Goal: Task Accomplishment & Management: Manage account settings

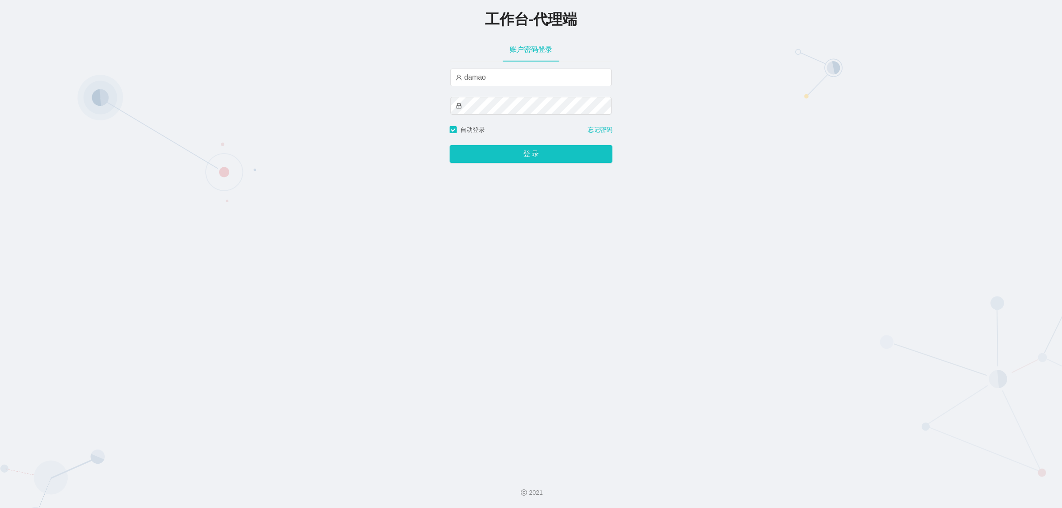
type input "baoma"
click at [523, 156] on button "登 录" at bounding box center [531, 154] width 163 height 18
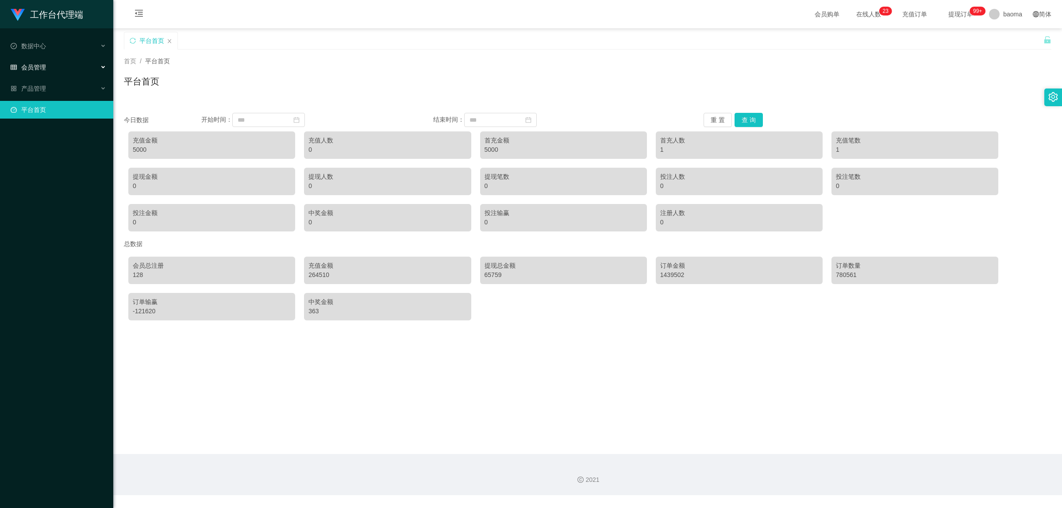
click at [40, 67] on span "会员管理" at bounding box center [28, 67] width 35 height 7
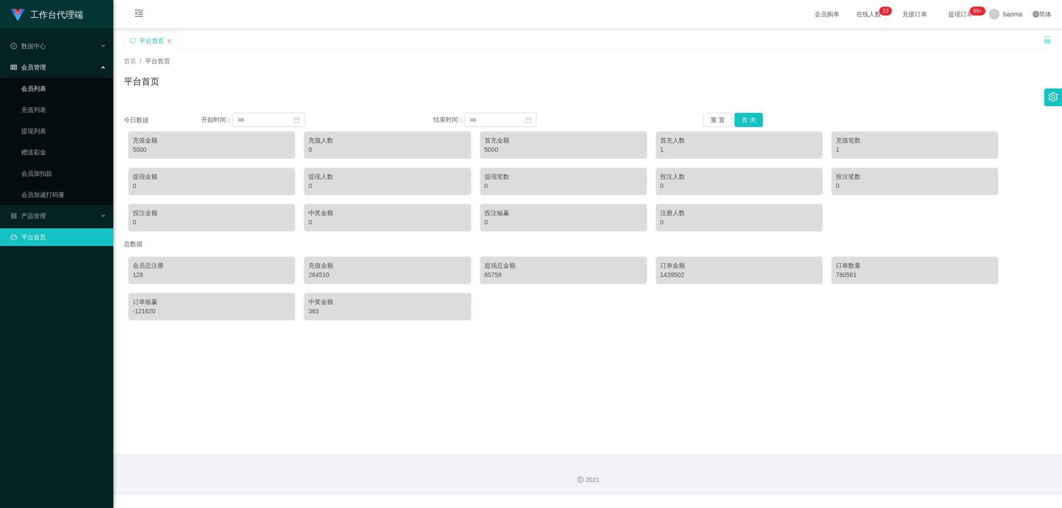
click at [46, 89] on link "会员列表" at bounding box center [63, 89] width 85 height 18
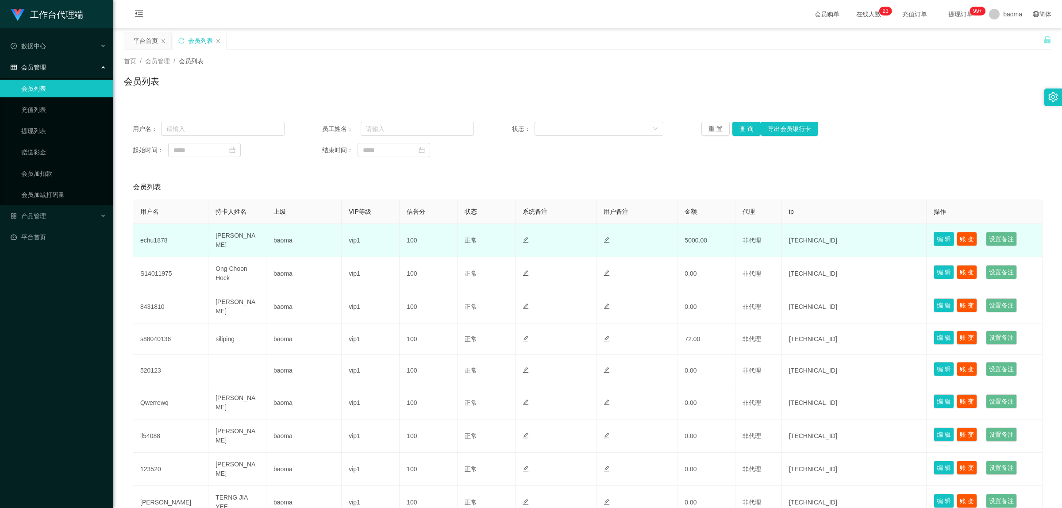
click at [936, 240] on button "编 辑" at bounding box center [944, 239] width 20 height 14
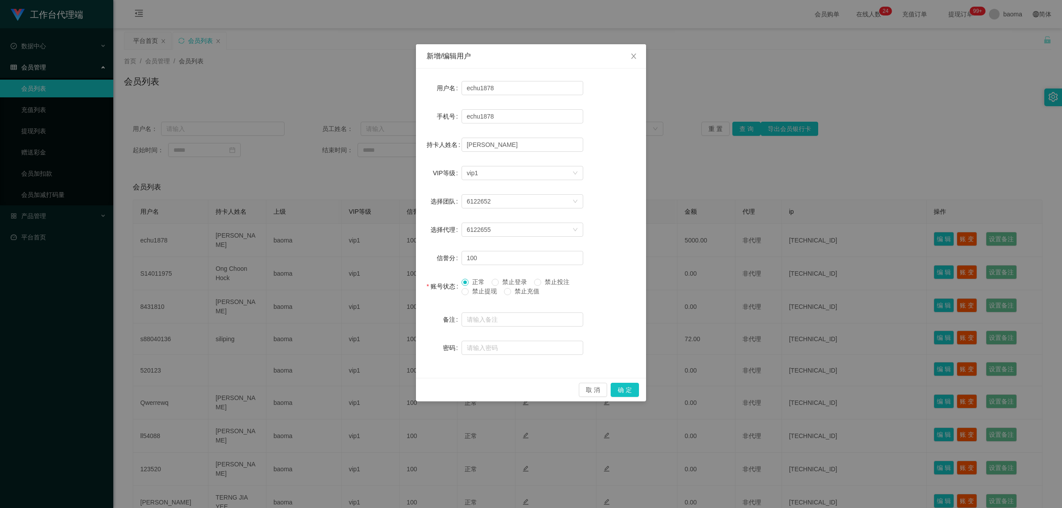
click at [469, 292] on span "禁止提现" at bounding box center [485, 291] width 32 height 7
click at [634, 390] on button "确 定" at bounding box center [625, 390] width 28 height 14
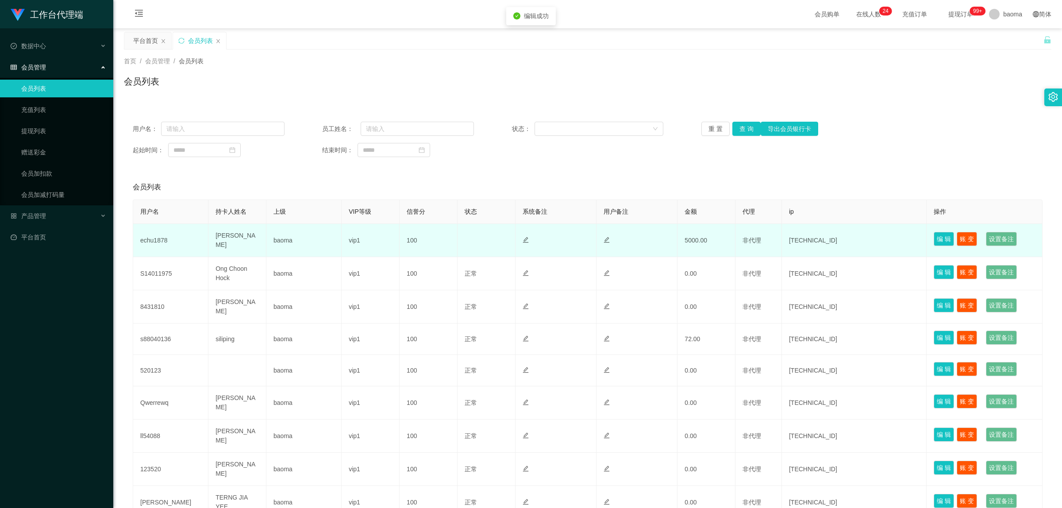
click at [158, 238] on td "echu1878" at bounding box center [170, 240] width 75 height 33
copy td "echu1878"
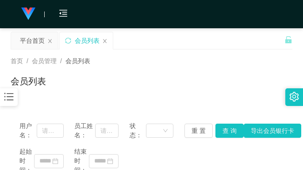
click at [291, 67] on div "首页 / 会员管理 / 会员列表 / 会员列表" at bounding box center [151, 76] width 303 height 53
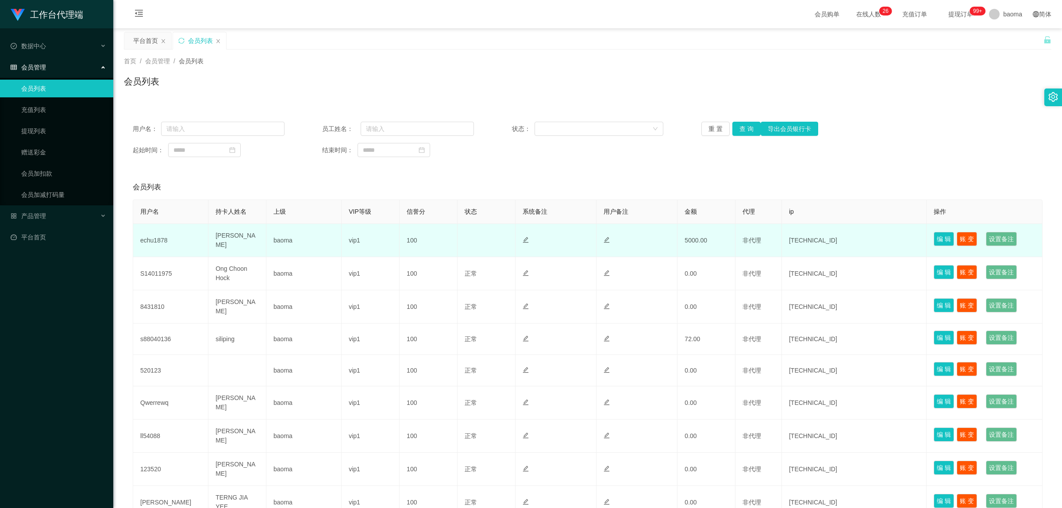
click at [154, 237] on td "echu1878" at bounding box center [170, 240] width 75 height 33
copy td "echu1878"
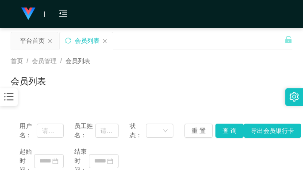
click at [295, 58] on div "首页 / 会员管理 / 会员列表 / 会员列表" at bounding box center [151, 76] width 303 height 53
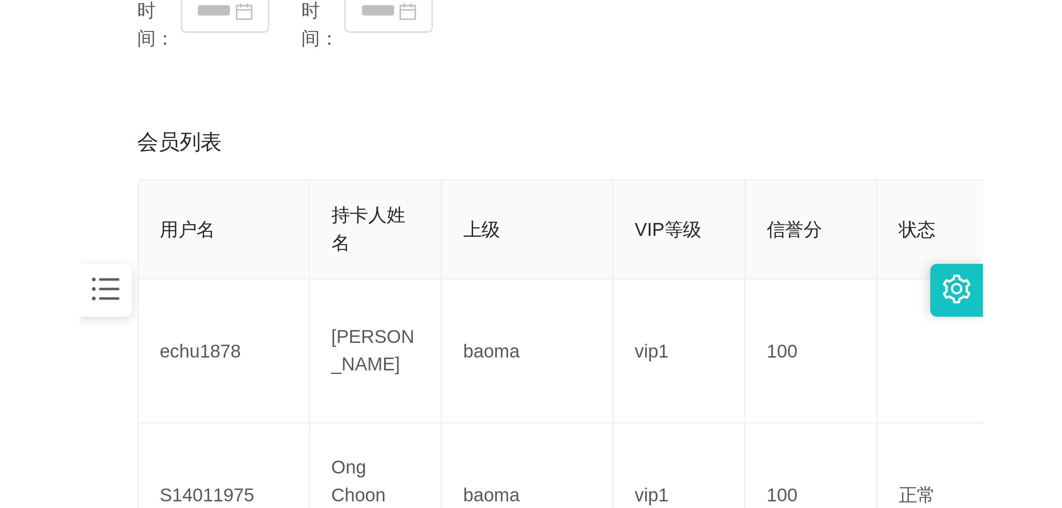
scroll to position [221, 0]
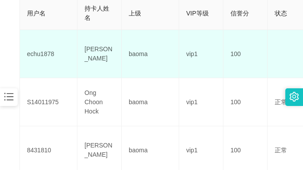
click at [49, 51] on td "echu1878" at bounding box center [49, 54] width 58 height 48
copy td "echu1878"
click at [46, 52] on td "echu1878" at bounding box center [49, 54] width 58 height 48
click at [42, 54] on td "echu1878" at bounding box center [49, 54] width 58 height 48
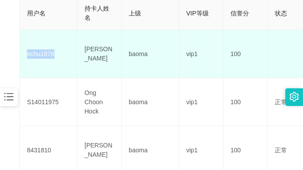
click at [43, 54] on td "echu1878" at bounding box center [49, 54] width 58 height 48
copy td "echu1878"
click at [35, 56] on td "echu1878" at bounding box center [49, 54] width 58 height 48
click at [50, 59] on td "echu1878" at bounding box center [49, 54] width 58 height 48
click at [45, 54] on td "echu1878" at bounding box center [49, 54] width 58 height 48
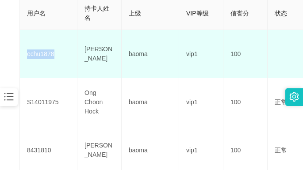
click at [45, 54] on td "echu1878" at bounding box center [49, 54] width 58 height 48
copy td "echu1878"
click at [41, 55] on td "echu1878" at bounding box center [49, 54] width 58 height 48
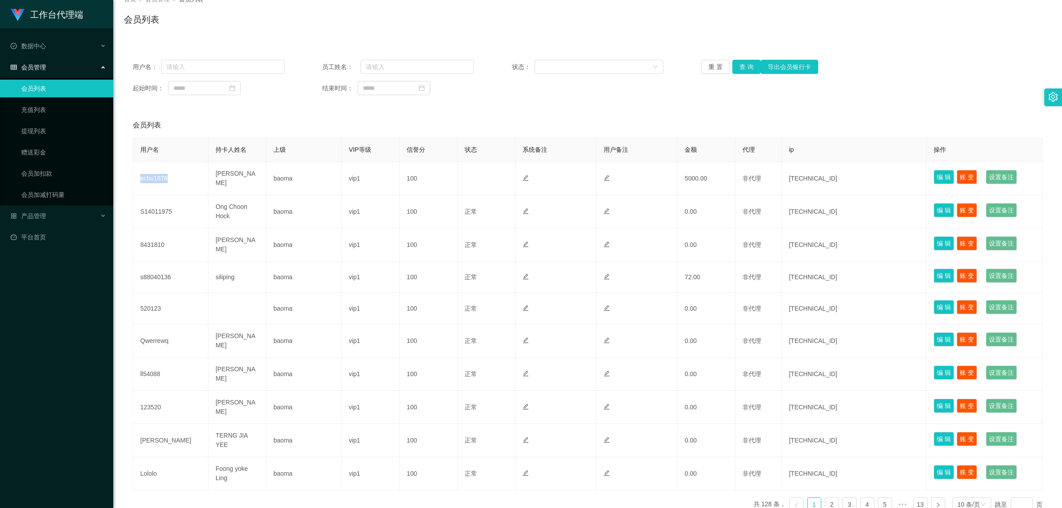
scroll to position [47, 0]
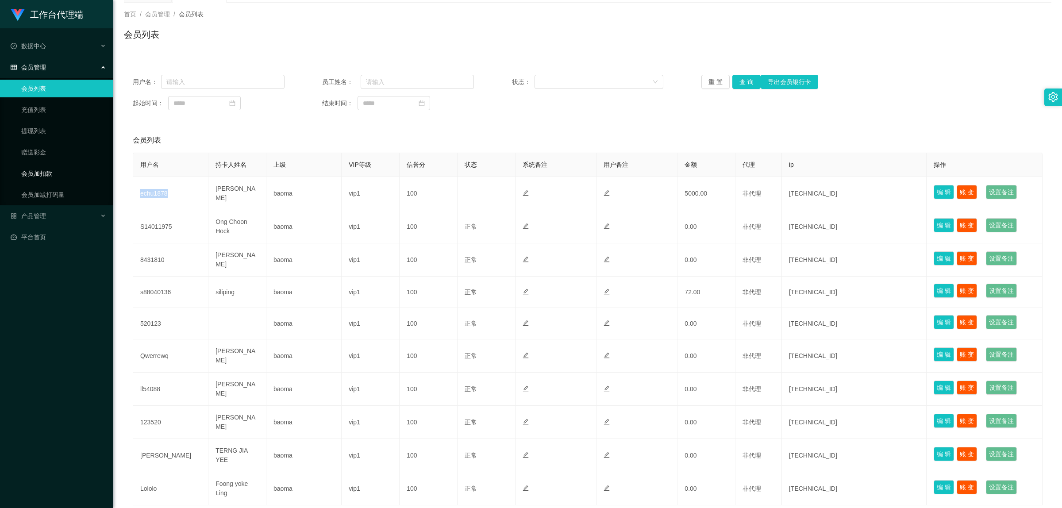
click at [50, 169] on link "会员加扣款" at bounding box center [63, 174] width 85 height 18
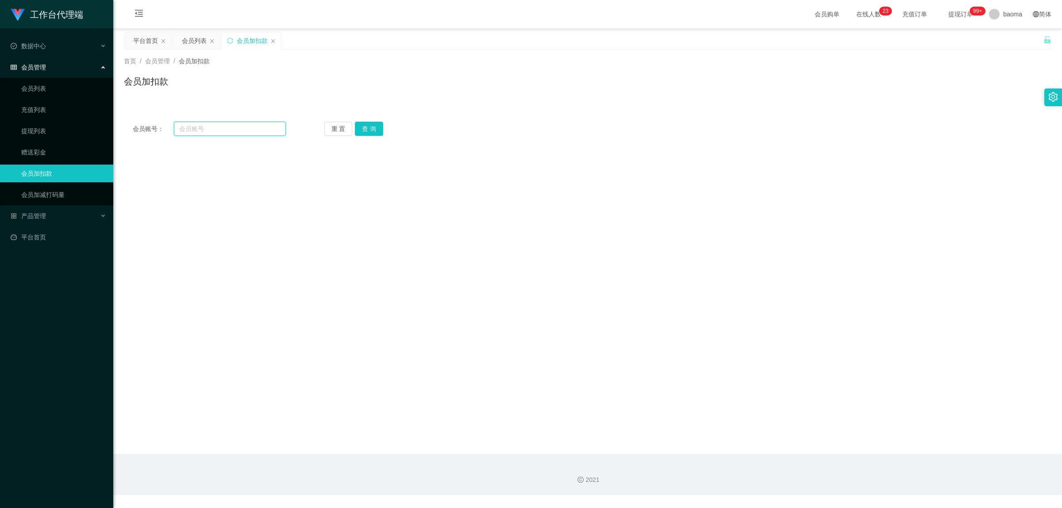
click at [217, 127] on input "text" at bounding box center [230, 129] width 112 height 14
paste input "S14011975"
type input "S14011975"
click at [366, 129] on button "查 询" at bounding box center [369, 129] width 28 height 14
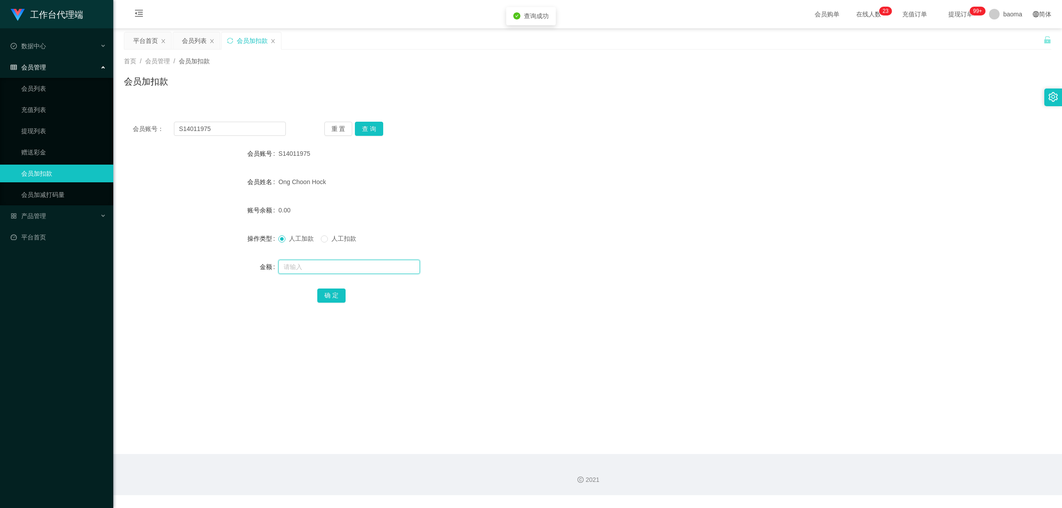
click at [292, 268] on input "text" at bounding box center [349, 267] width 142 height 14
type input "3000"
click at [325, 292] on button "确 定" at bounding box center [331, 295] width 28 height 14
click at [34, 85] on link "会员列表" at bounding box center [63, 89] width 85 height 18
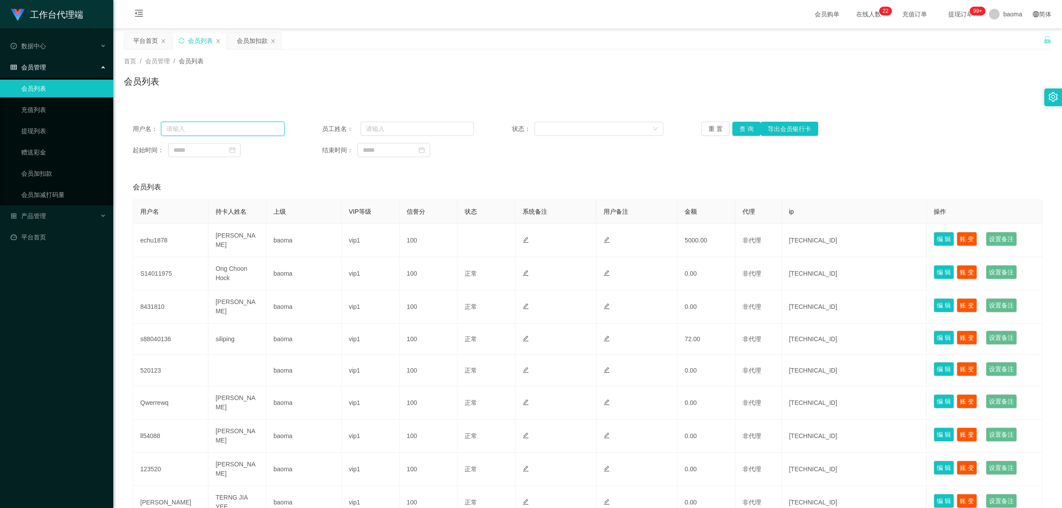
click at [200, 127] on input "text" at bounding box center [222, 129] width 123 height 14
paste input "S14011975"
type input "S14011975"
click at [744, 127] on button "查 询" at bounding box center [746, 129] width 28 height 14
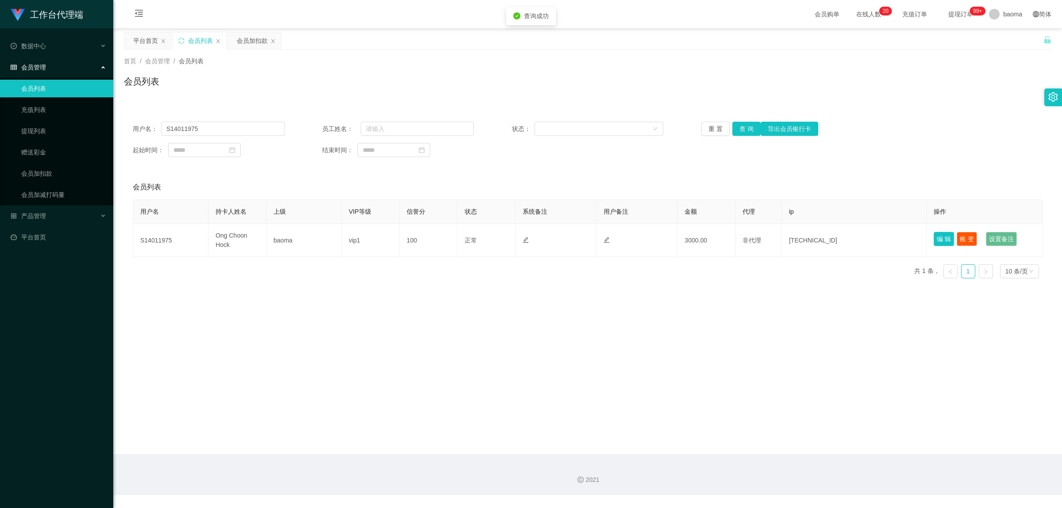
click at [943, 238] on button "编 辑" at bounding box center [944, 239] width 20 height 14
type input "S14011975"
type input "Ong Choon Hock"
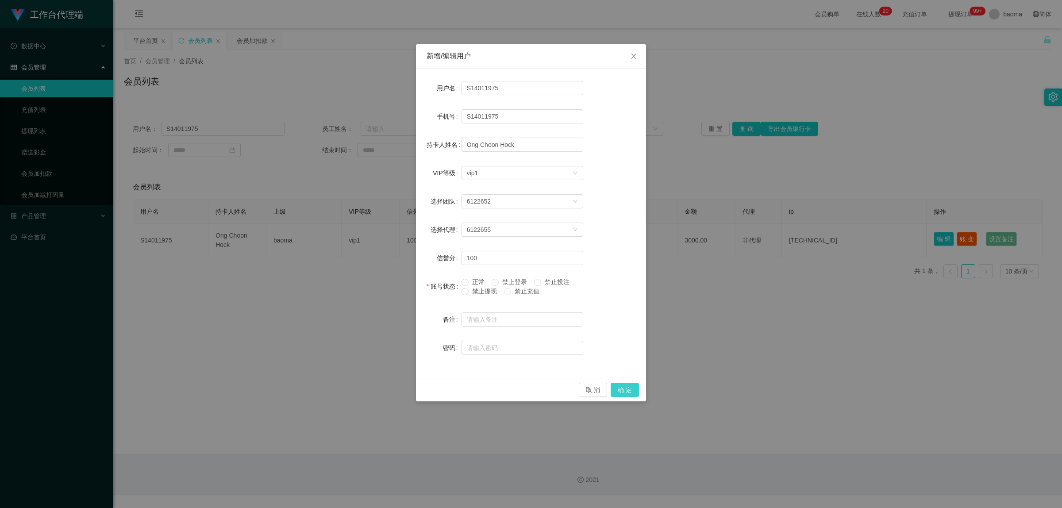
click at [625, 390] on button "确 定" at bounding box center [625, 390] width 28 height 14
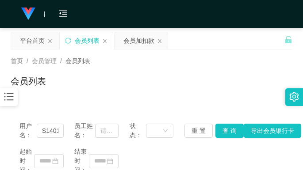
drag, startPoint x: 211, startPoint y: 48, endPoint x: 237, endPoint y: 0, distance: 54.2
click at [211, 47] on div "平台首页 会员列表 会员加扣款" at bounding box center [148, 47] width 274 height 31
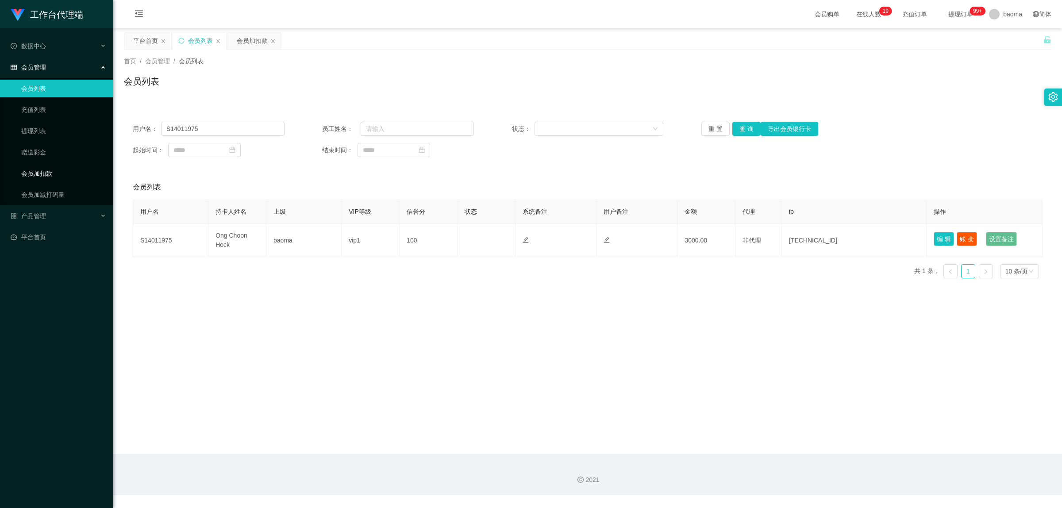
click at [39, 174] on link "会员加扣款" at bounding box center [63, 174] width 85 height 18
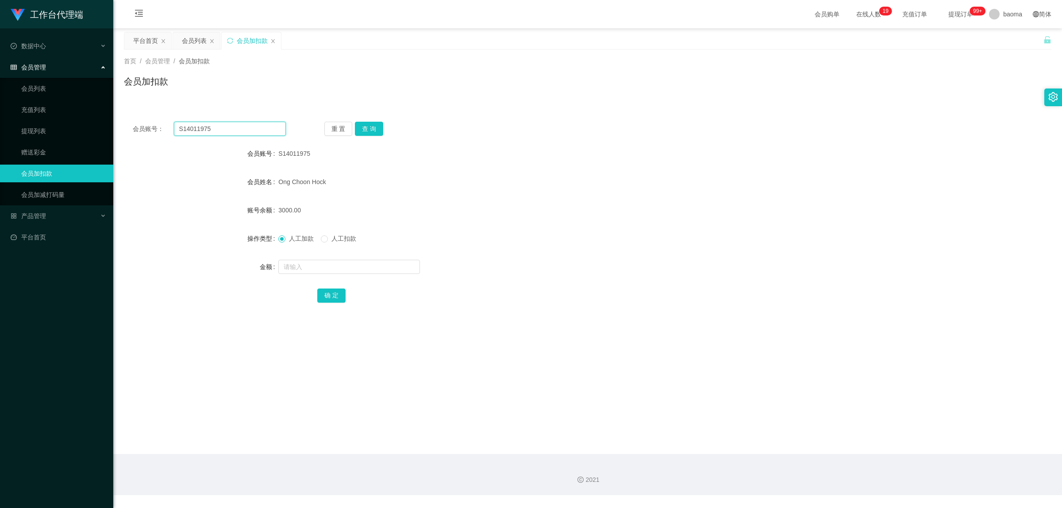
drag, startPoint x: 215, startPoint y: 131, endPoint x: 156, endPoint y: 121, distance: 60.2
click at [156, 121] on div "会员账号： S14011975 重 置 查 询 会员账号 S14011975 会员姓名 Ong Choon Hock 账号余额 3000.00 操作类型 人工…" at bounding box center [587, 218] width 927 height 211
paste input "8431810"
type input "8431810"
click at [370, 129] on button "查 询" at bounding box center [369, 129] width 28 height 14
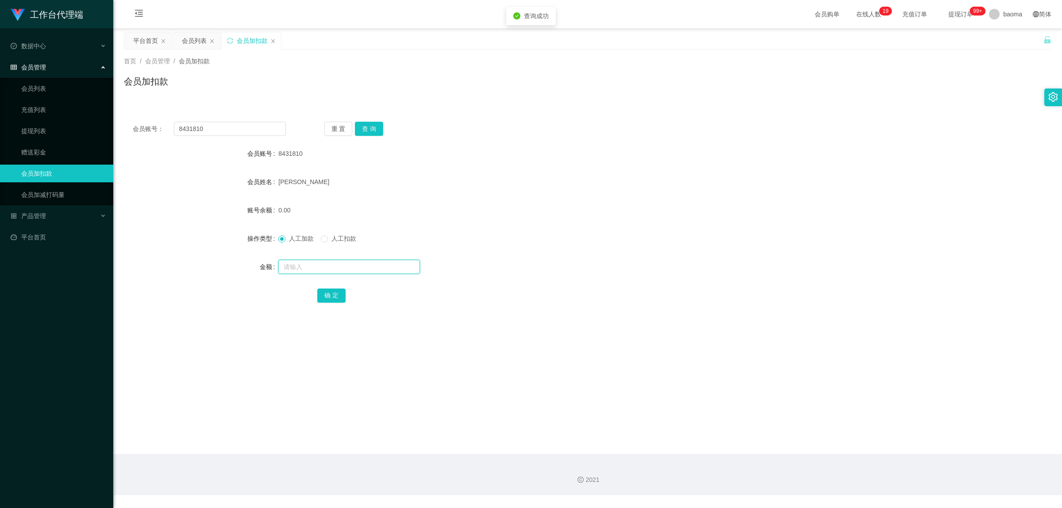
click at [300, 266] on input "text" at bounding box center [349, 267] width 142 height 14
type input "1000"
click at [330, 294] on button "确 定" at bounding box center [331, 295] width 28 height 14
click at [38, 86] on link "会员列表" at bounding box center [63, 89] width 85 height 18
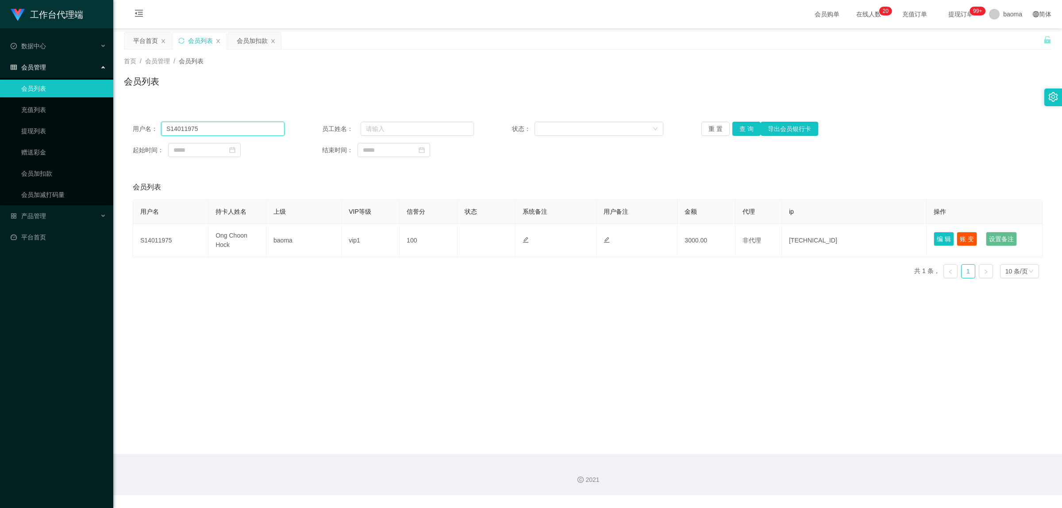
drag, startPoint x: 222, startPoint y: 127, endPoint x: 95, endPoint y: 98, distance: 129.8
click at [100, 100] on section "工作台代理端 数据中心 会员管理 会员列表 充值列表 提现列表 赠送彩金 会员加扣款 会员加减打码量 产品管理 平台首页 保存配置 重置配置 整体风格设置 主…" at bounding box center [531, 247] width 1062 height 495
paste input "8431810"
type input "8431810"
click at [742, 127] on button "查 询" at bounding box center [746, 129] width 28 height 14
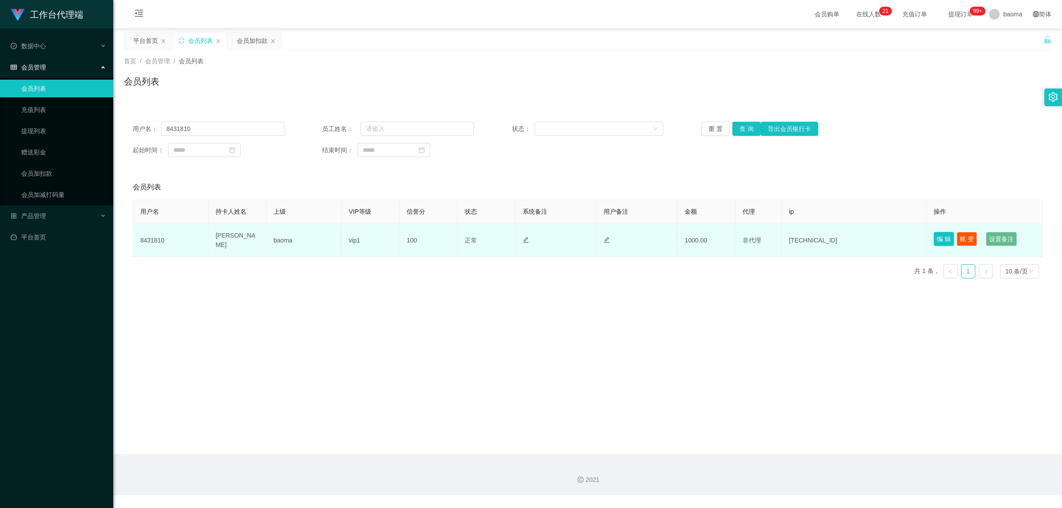
click at [939, 235] on button "编 辑" at bounding box center [944, 239] width 20 height 14
type input "8431810"
type input "90263268"
type input "[PERSON_NAME]"
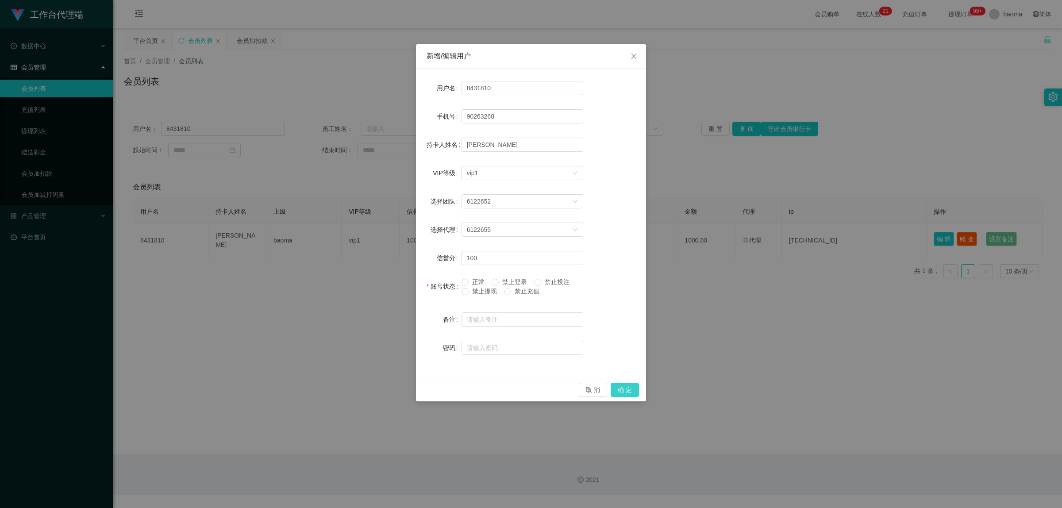
click at [625, 384] on button "确 定" at bounding box center [625, 390] width 28 height 14
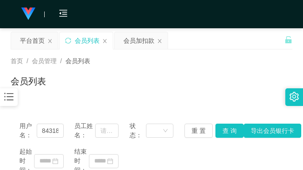
click at [191, 73] on div "首页 / 会员管理 / 会员列表 / 会员列表" at bounding box center [152, 76] width 282 height 38
